Goal: Information Seeking & Learning: Learn about a topic

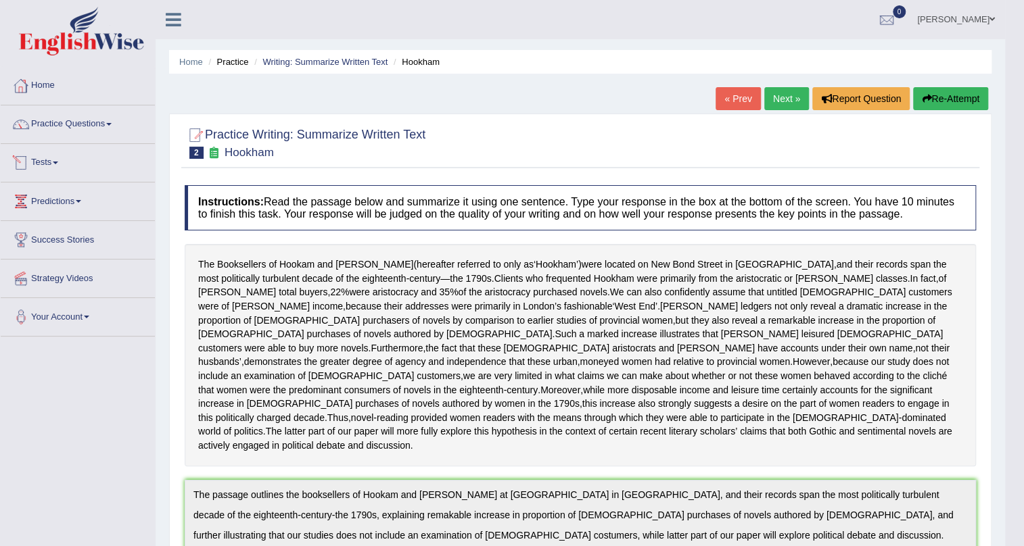
click at [108, 124] on link "Practice Questions" at bounding box center [78, 122] width 154 height 34
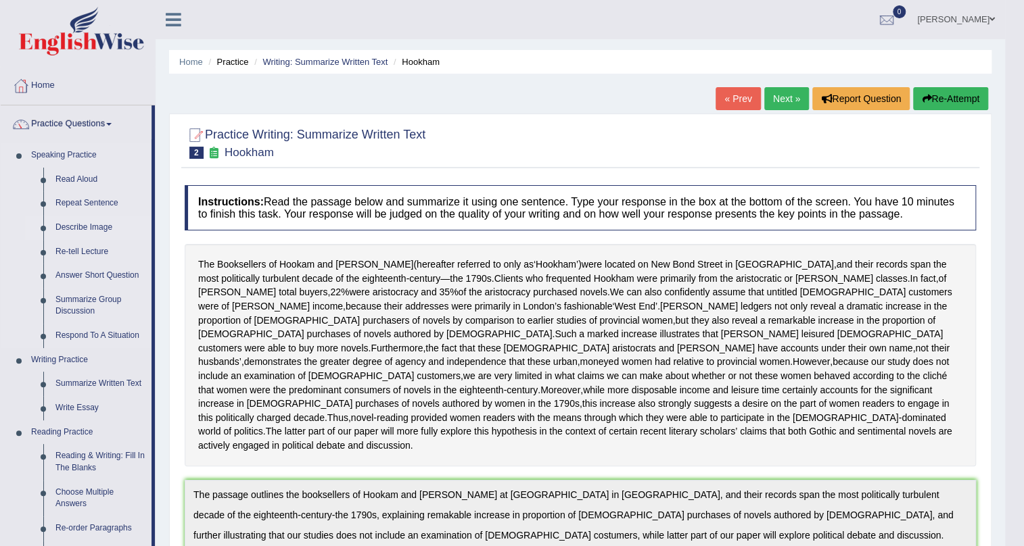
click at [102, 230] on link "Describe Image" at bounding box center [100, 228] width 102 height 24
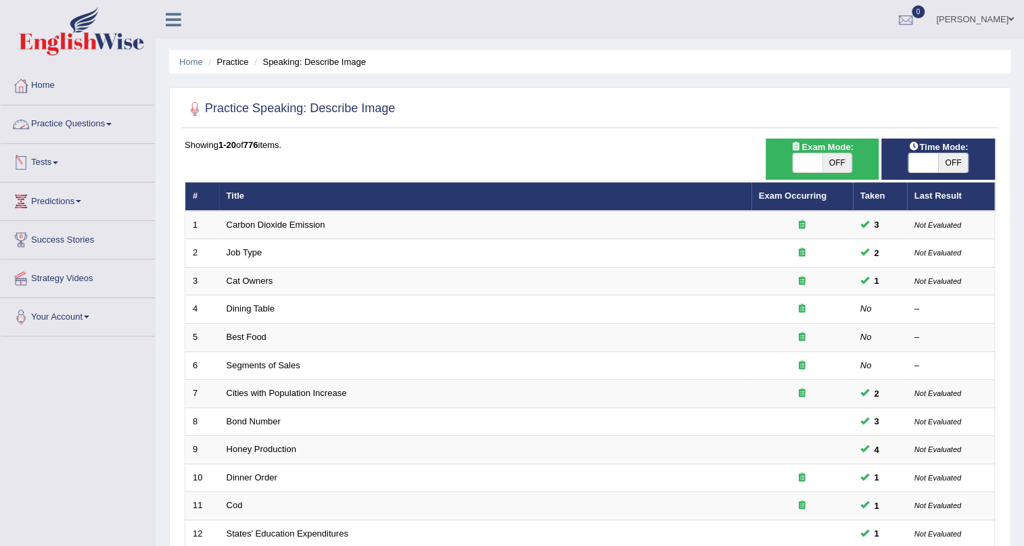
click at [47, 165] on link "Tests" at bounding box center [78, 161] width 154 height 34
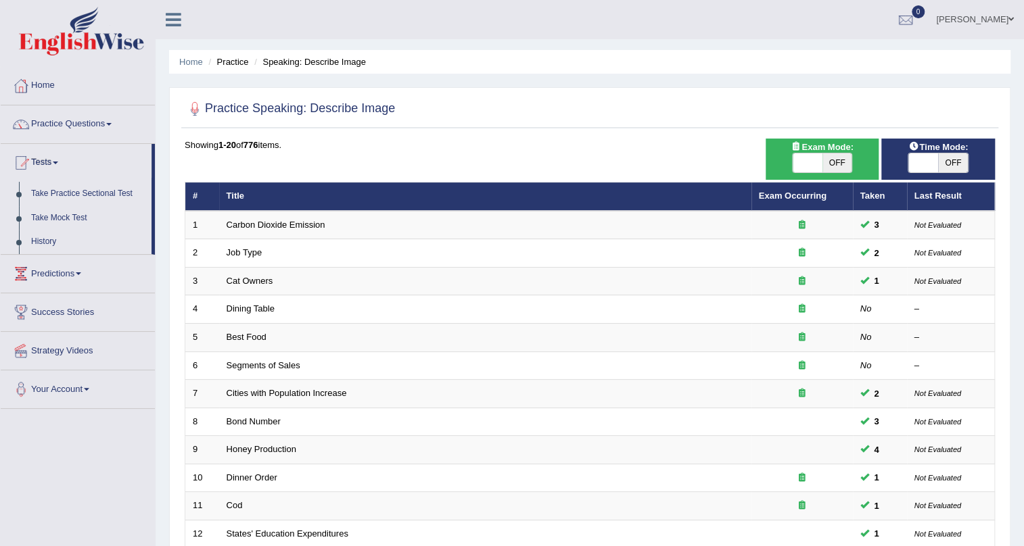
drag, startPoint x: 250, startPoint y: 102, endPoint x: 238, endPoint y: 105, distance: 12.6
click at [244, 102] on h2 "Practice Speaking: Describe Image" at bounding box center [290, 109] width 210 height 20
